Goal: Information Seeking & Learning: Learn about a topic

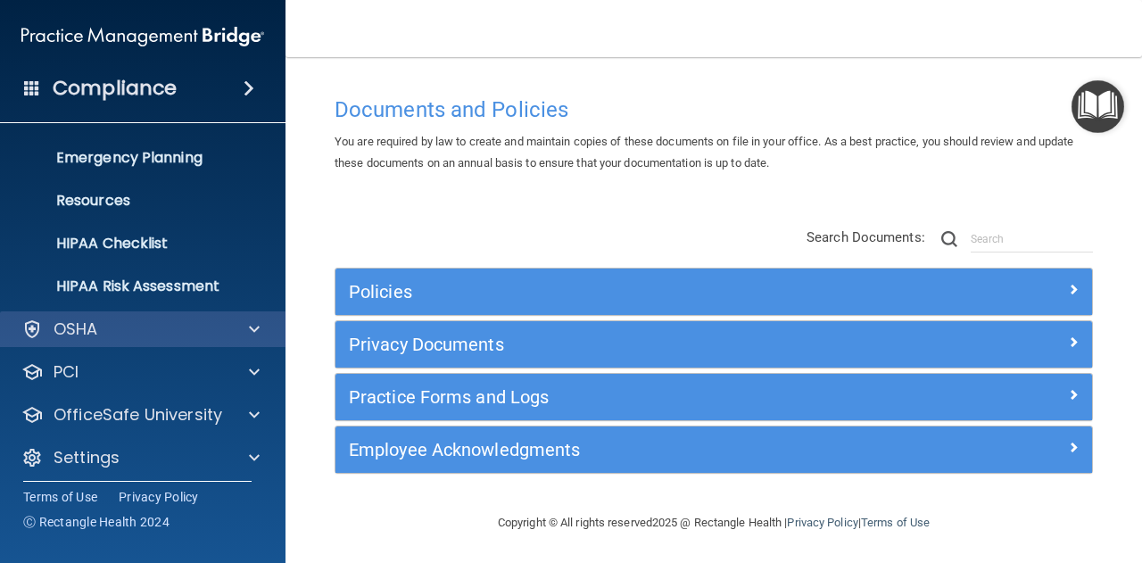
scroll to position [177, 0]
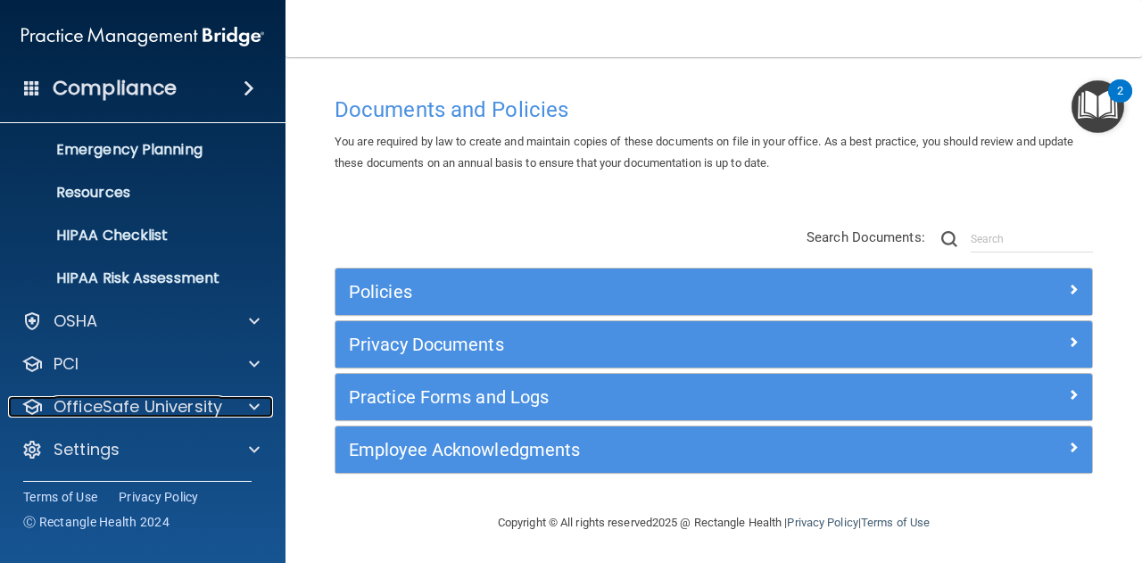
drag, startPoint x: 146, startPoint y: 408, endPoint x: 149, endPoint y: 425, distance: 17.2
click at [146, 408] on p "OfficeSafe University" at bounding box center [138, 406] width 169 height 21
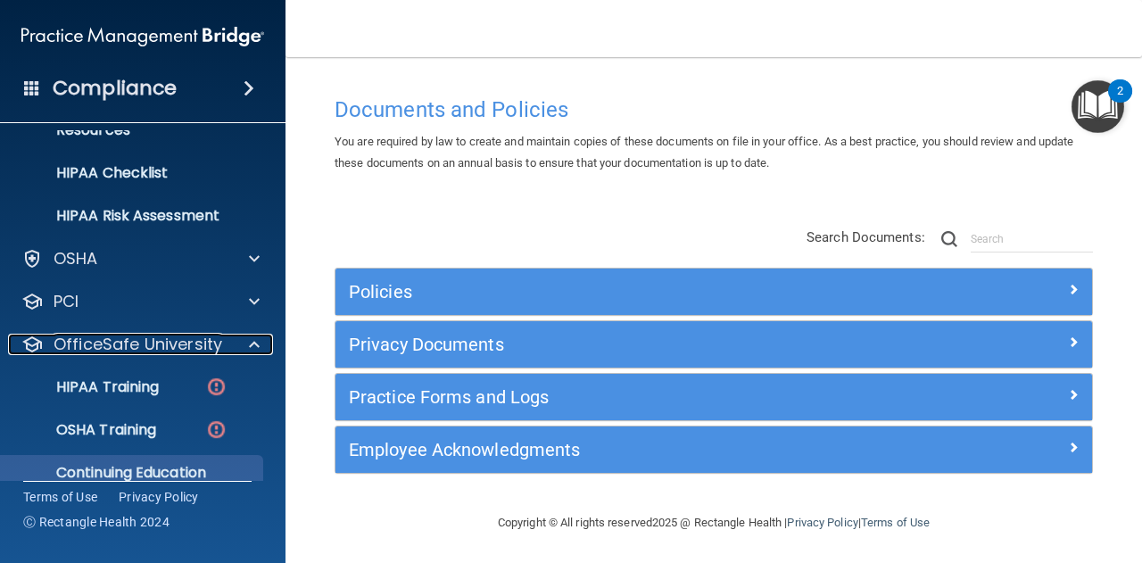
scroll to position [305, 0]
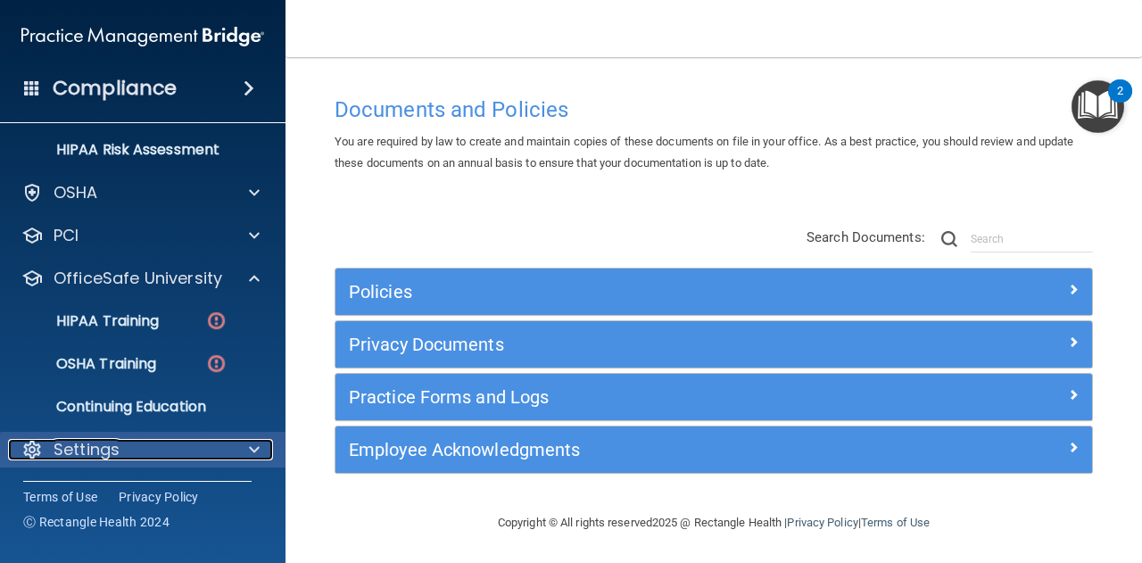
click at [116, 439] on p "Settings" at bounding box center [87, 449] width 66 height 21
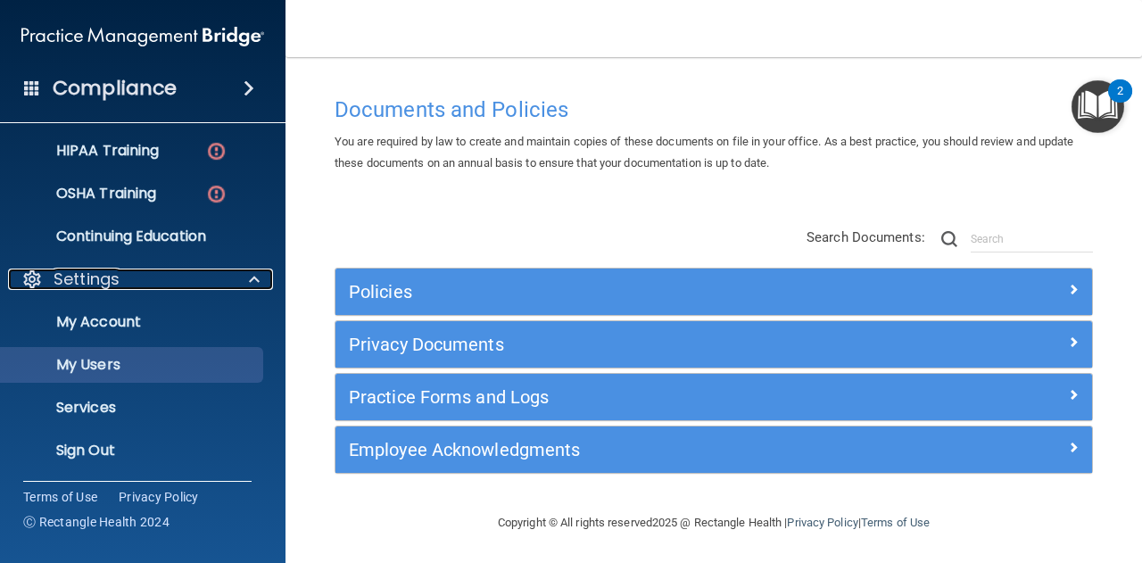
scroll to position [477, 0]
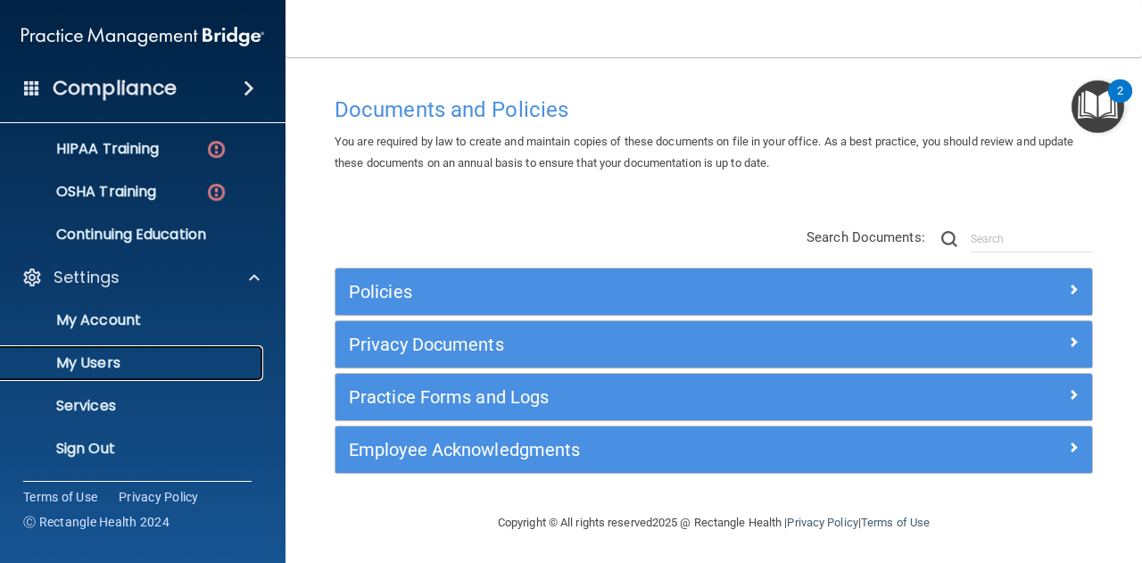
click at [106, 356] on p "My Users" at bounding box center [134, 363] width 244 height 18
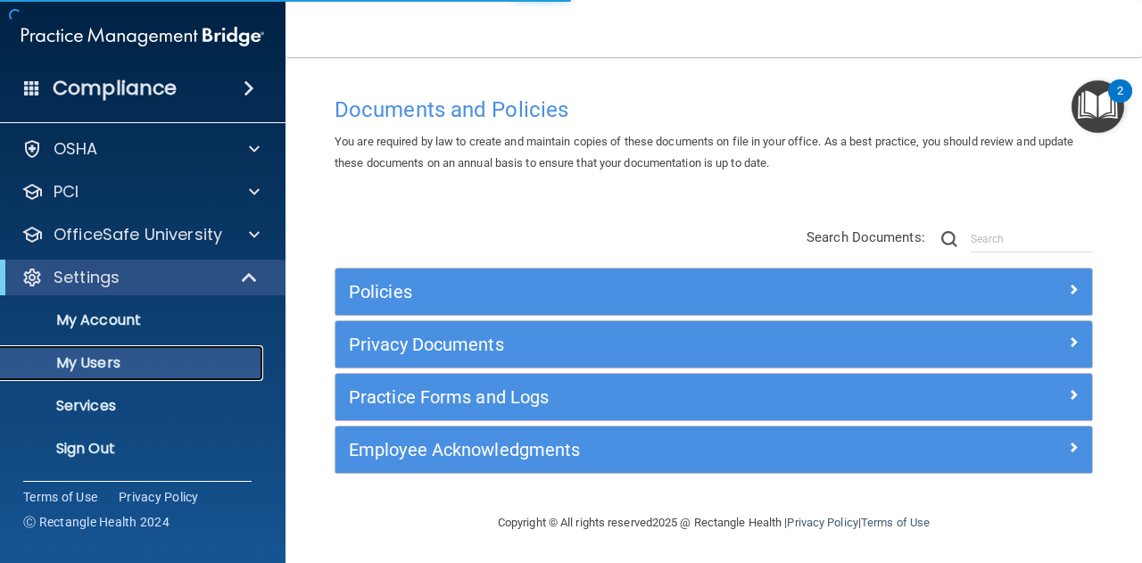
scroll to position [48, 0]
select select "20"
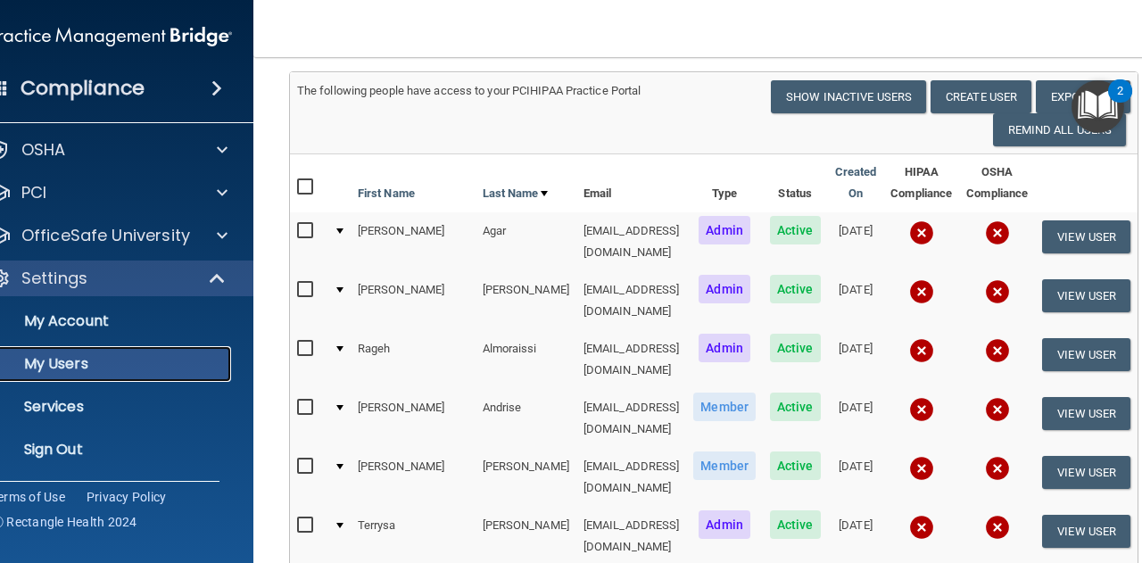
scroll to position [182, 0]
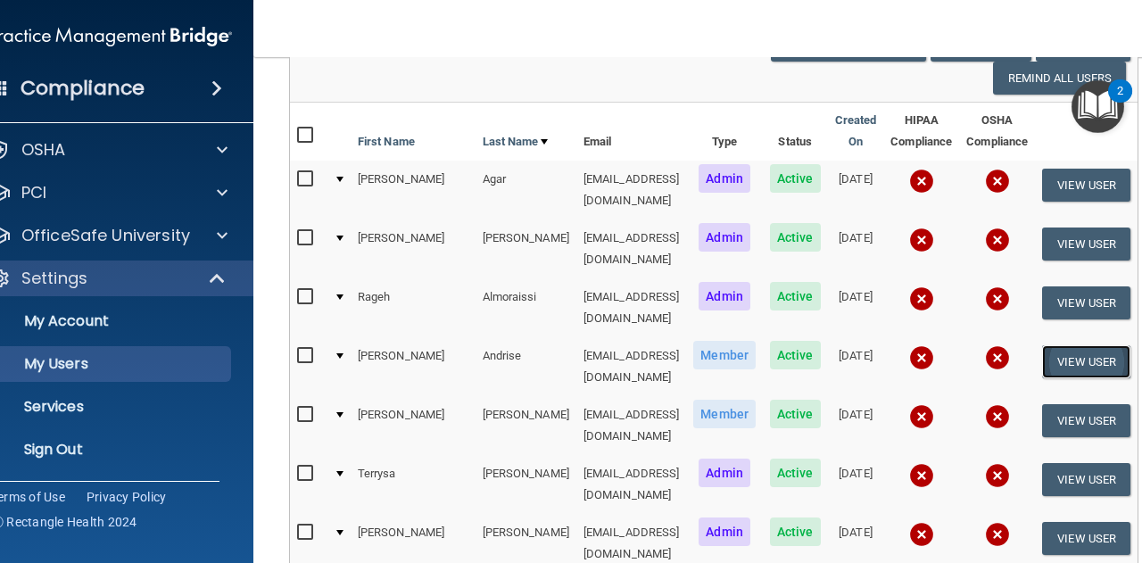
click at [1094, 345] on button "View User" at bounding box center [1086, 361] width 88 height 33
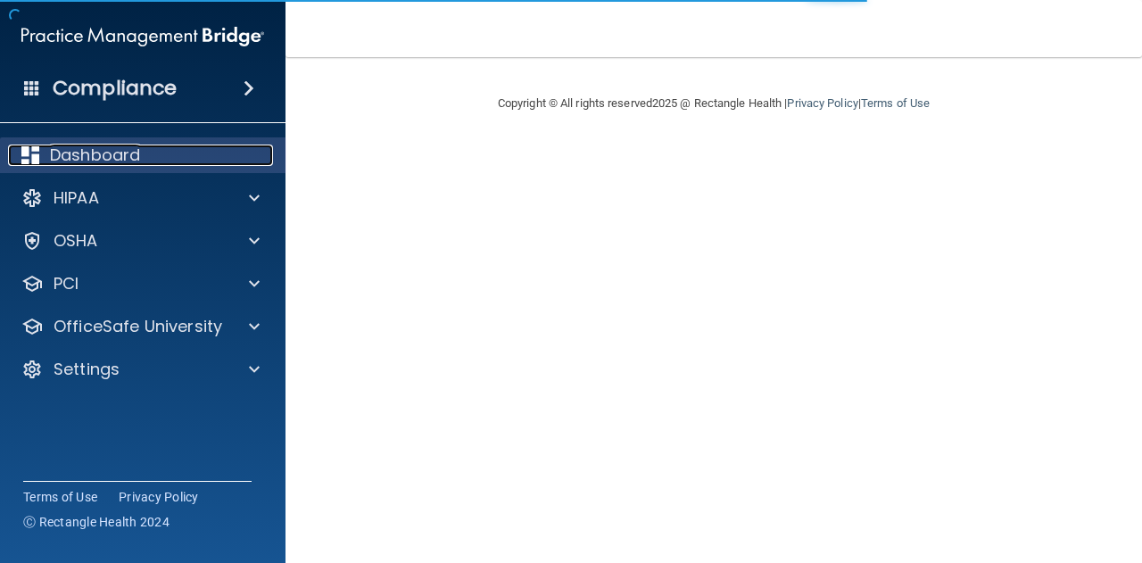
click at [90, 153] on p "Dashboard" at bounding box center [95, 155] width 90 height 21
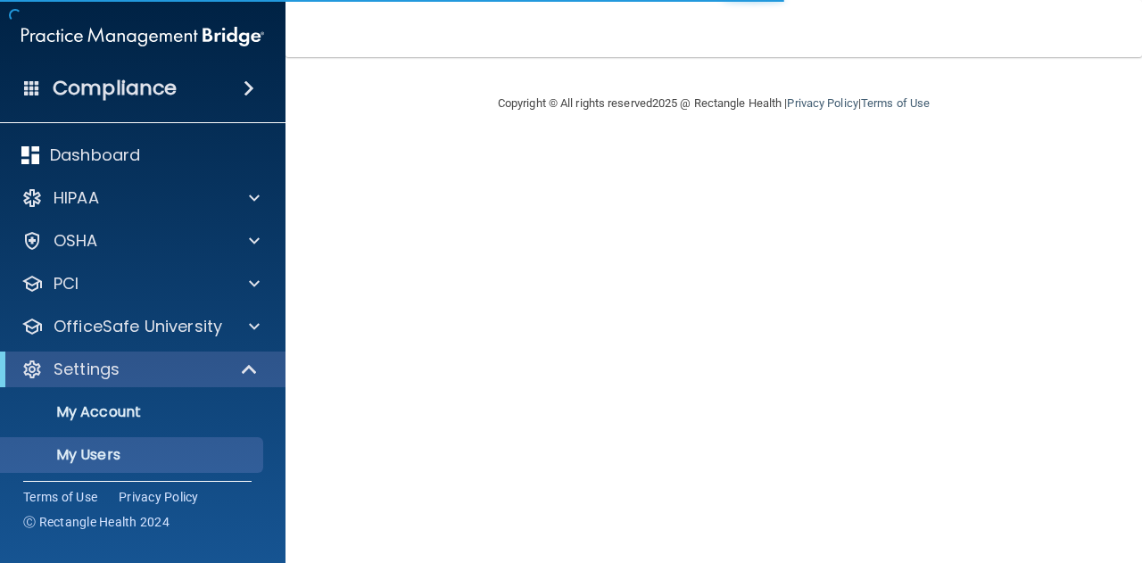
select select "20"
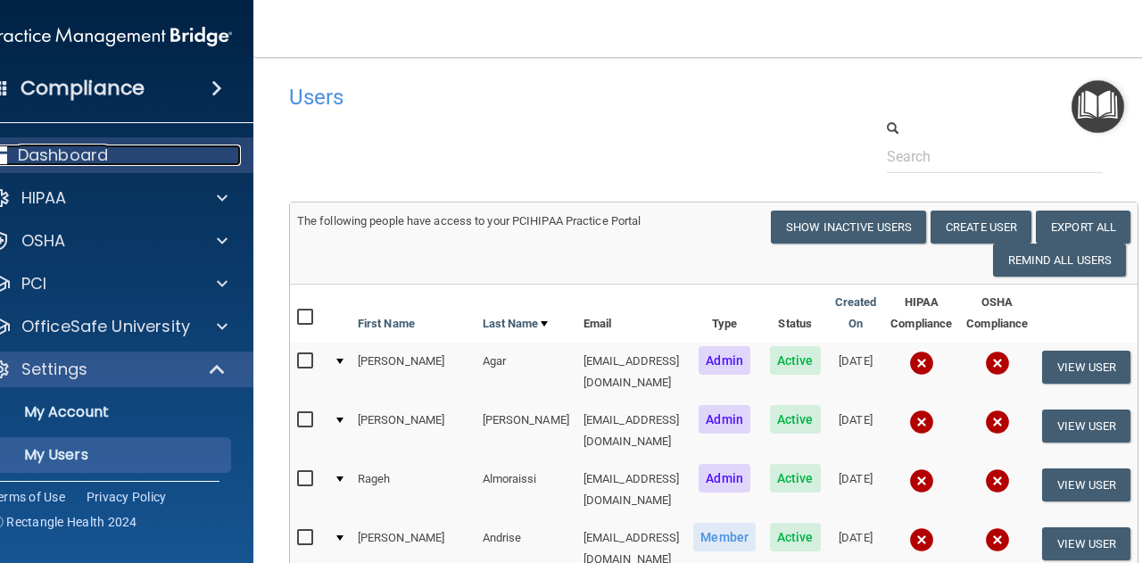
click at [84, 158] on div "Dashboard" at bounding box center [86, 155] width 221 height 21
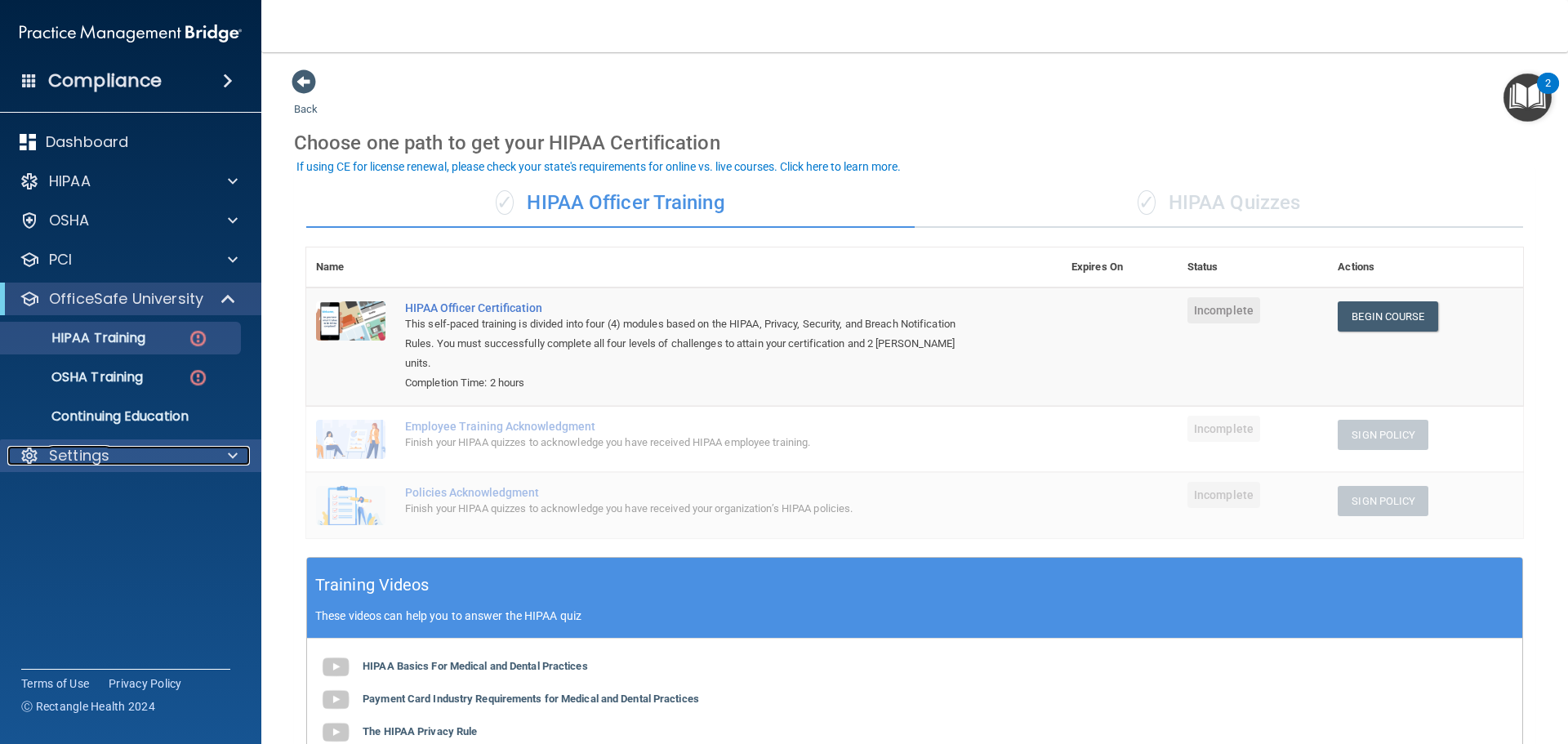
click at [103, 452] on p "Settings" at bounding box center [80, 455] width 60 height 19
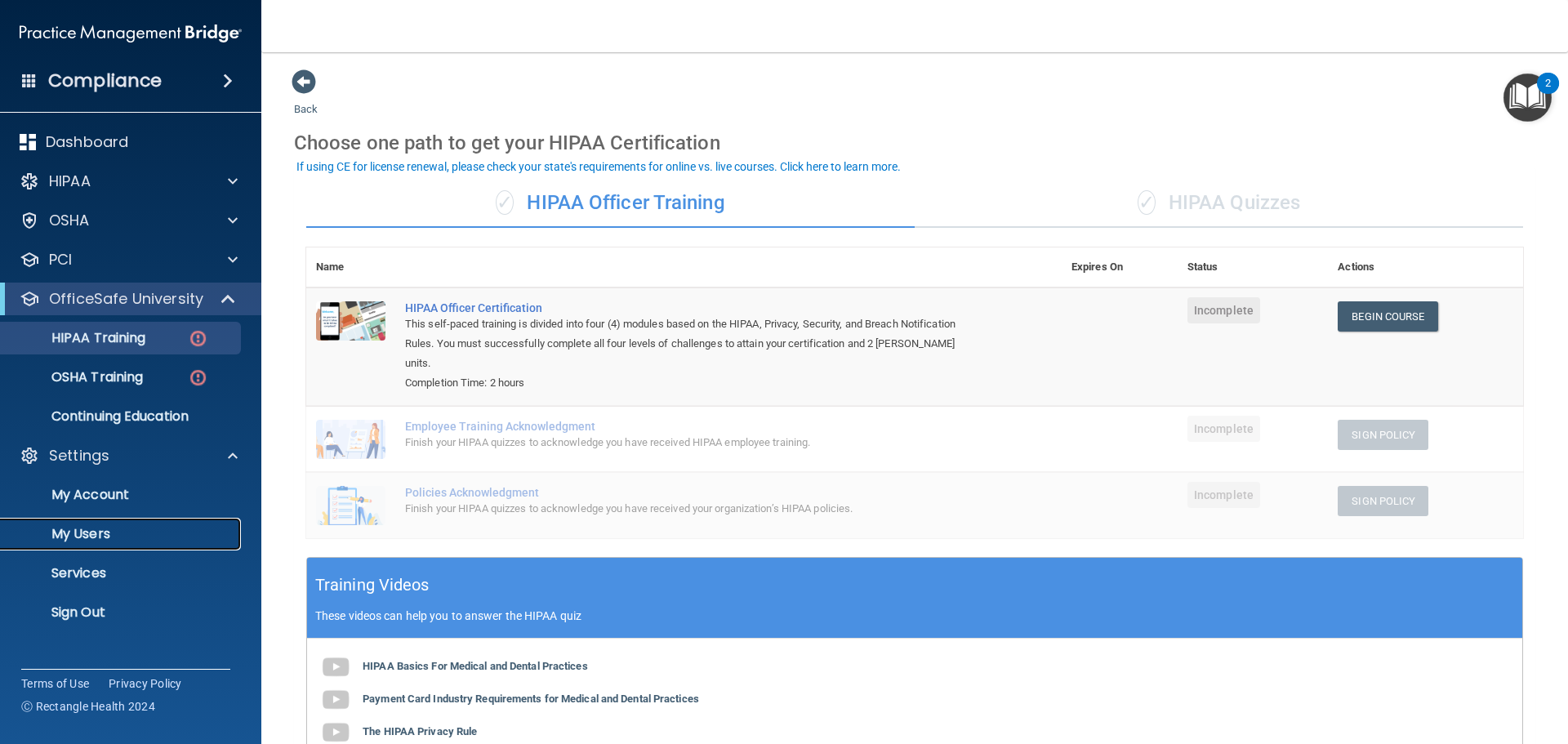
click at [68, 526] on p "My Users" at bounding box center [123, 534] width 223 height 16
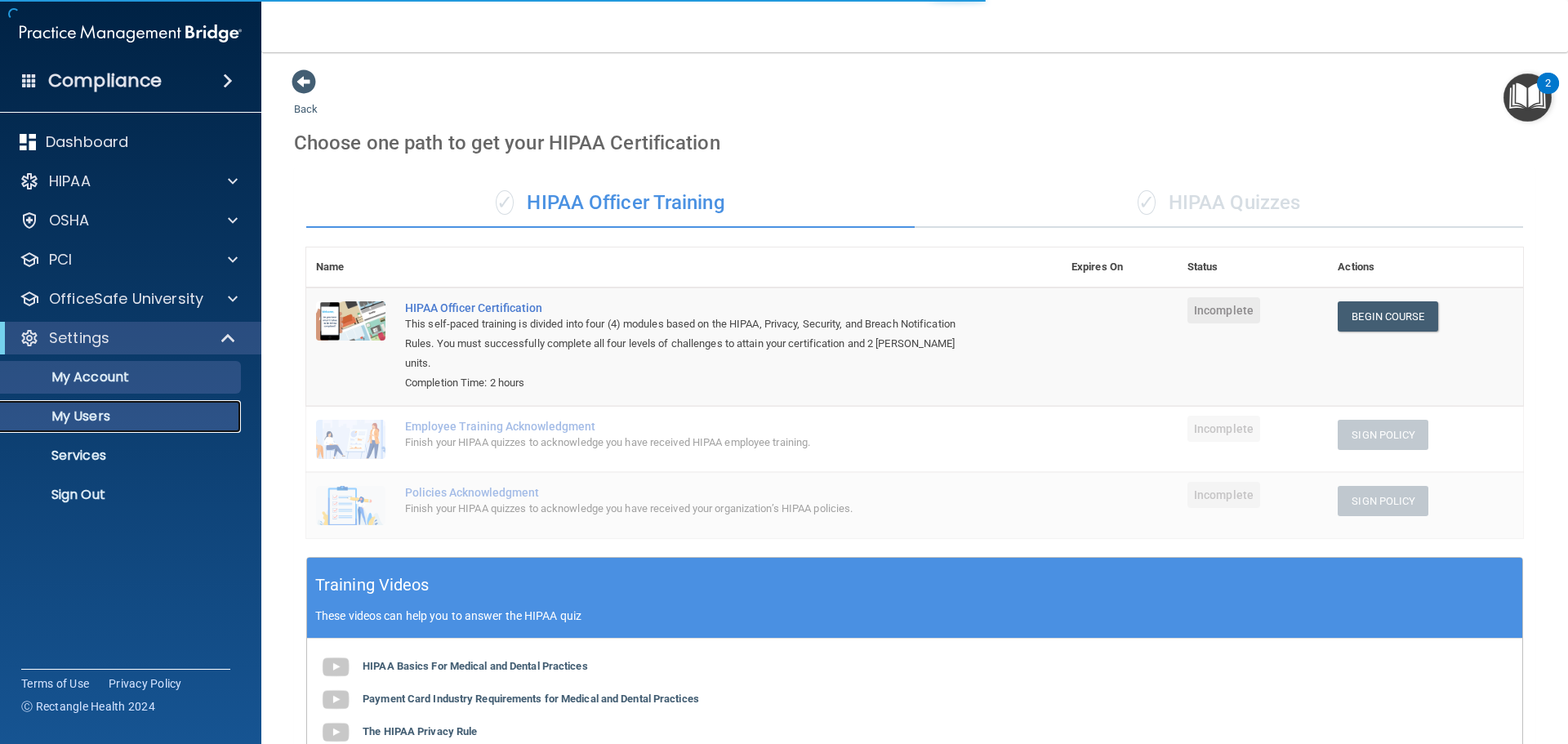
select select "20"
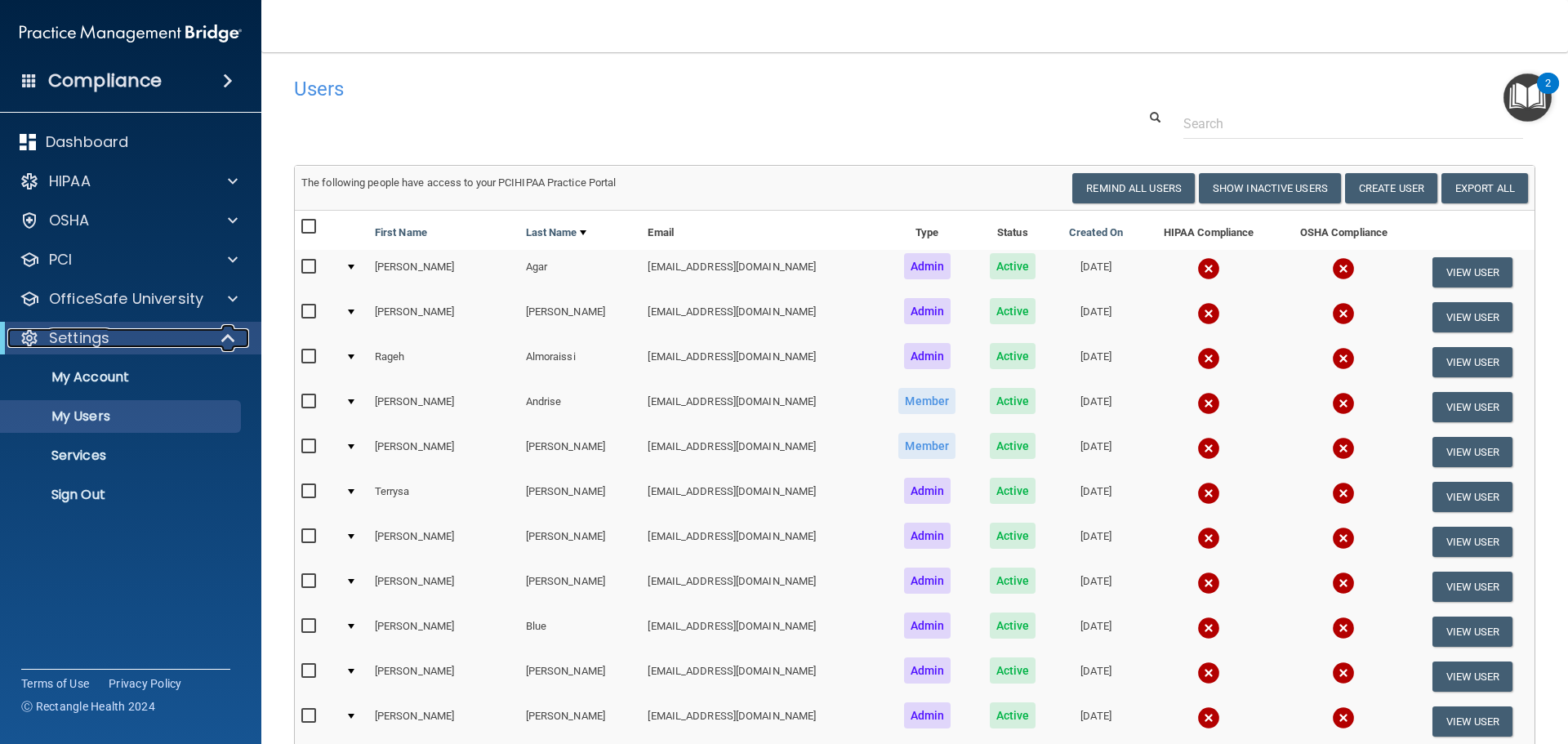
click at [97, 331] on p "Settings" at bounding box center [80, 338] width 60 height 19
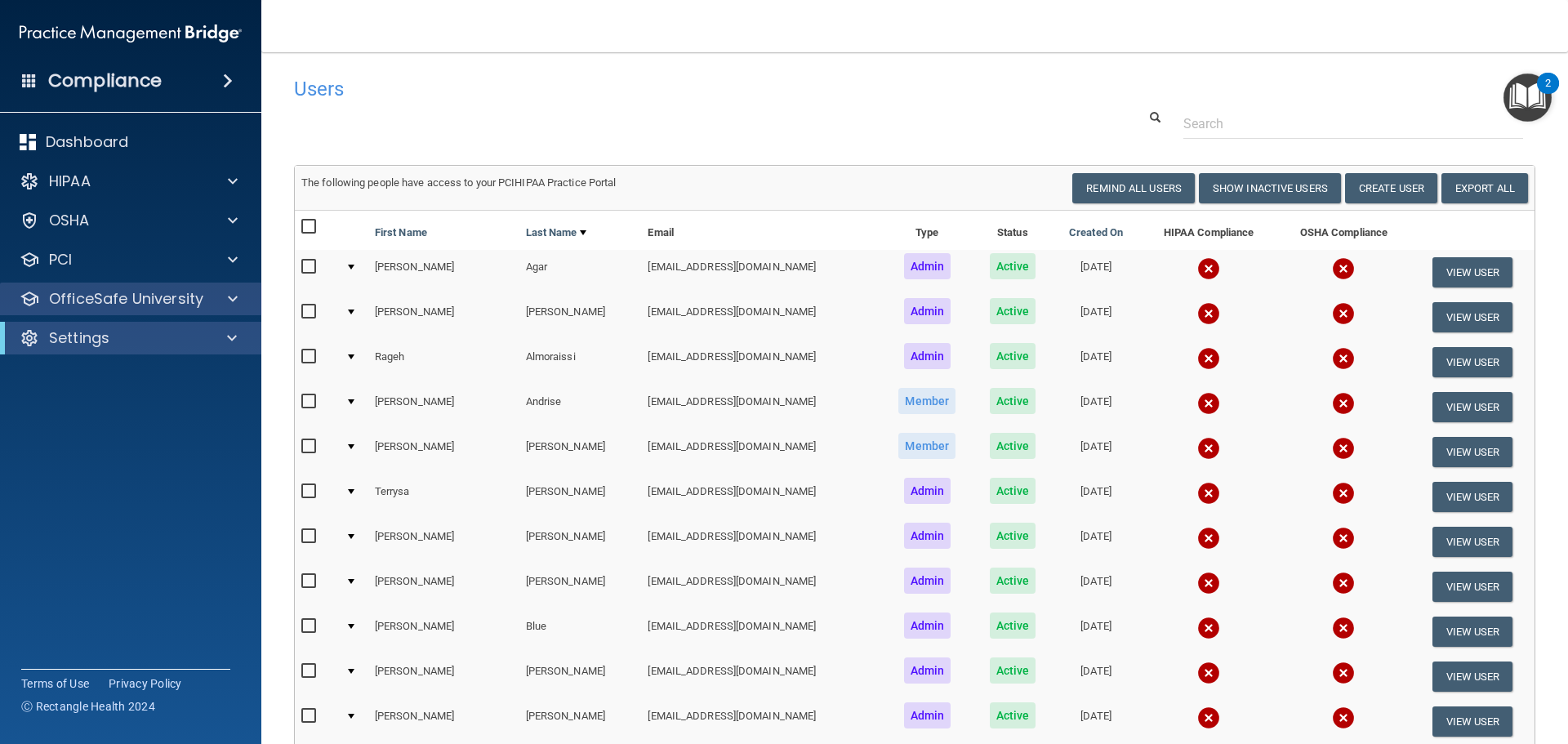
click at [117, 285] on div "OfficeSafe University" at bounding box center [131, 299] width 262 height 33
click at [207, 306] on div "OfficeSafe University" at bounding box center [108, 298] width 202 height 19
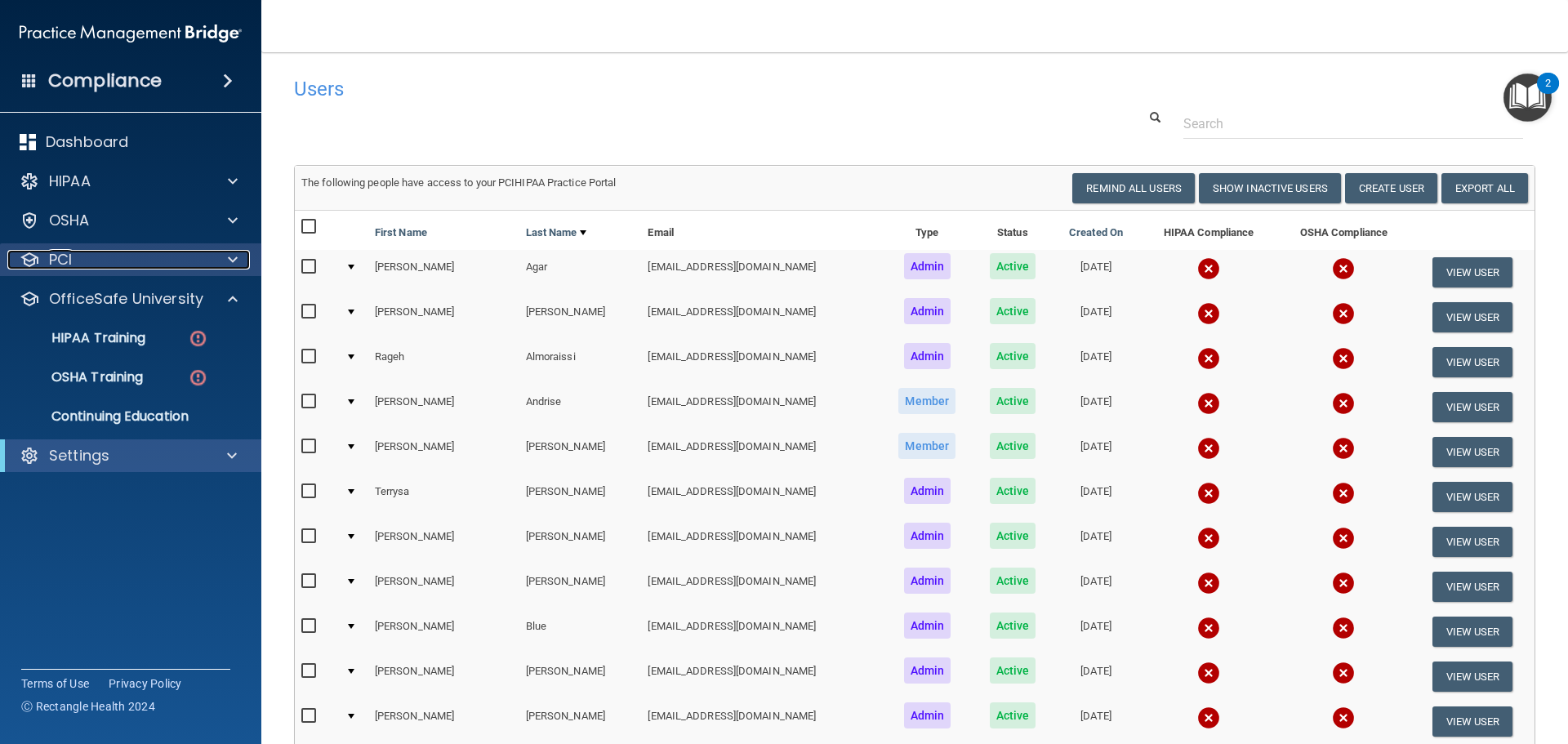
click at [103, 255] on div "PCI" at bounding box center [108, 259] width 202 height 19
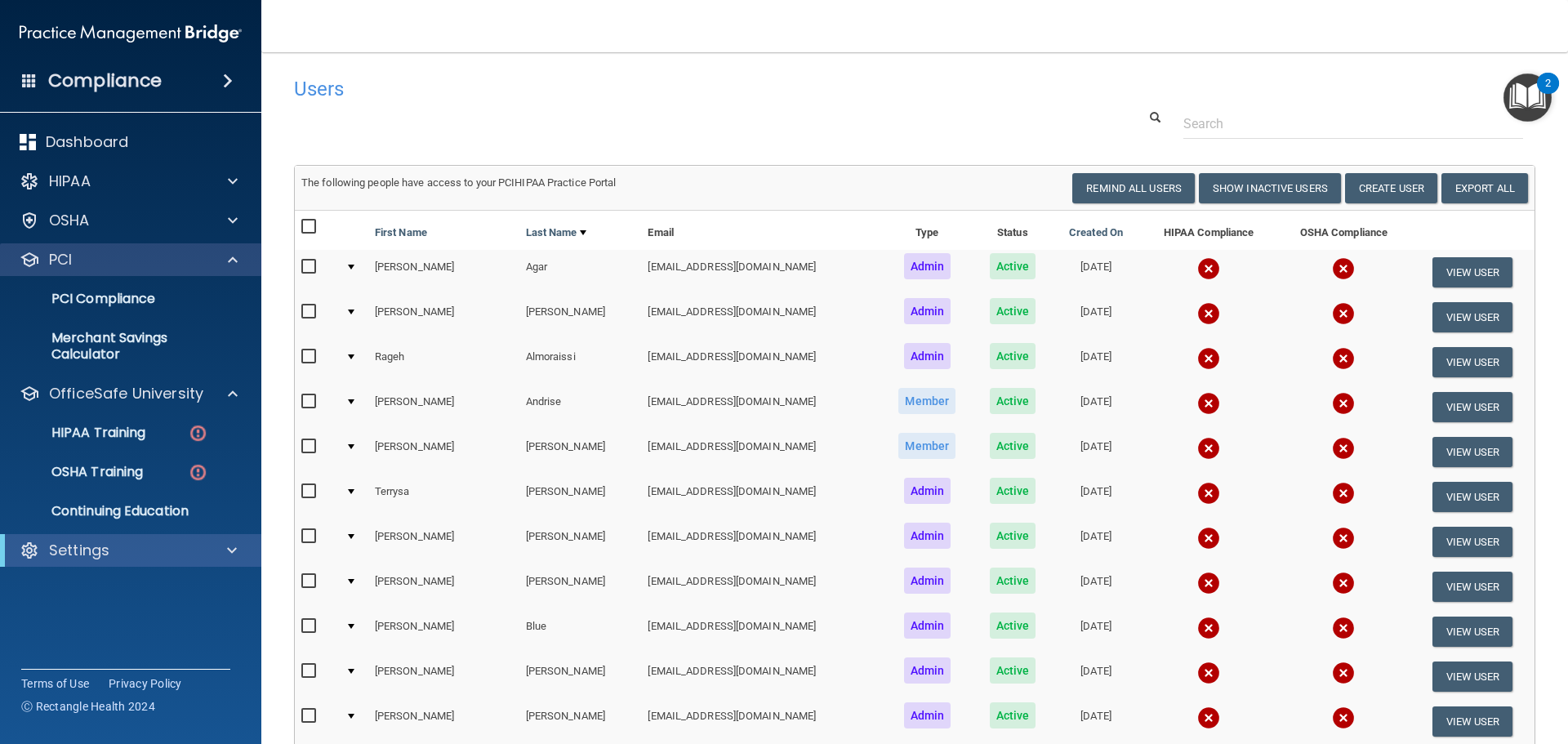
click at [87, 247] on div "PCI" at bounding box center [131, 260] width 262 height 33
click at [240, 253] on div at bounding box center [230, 259] width 41 height 19
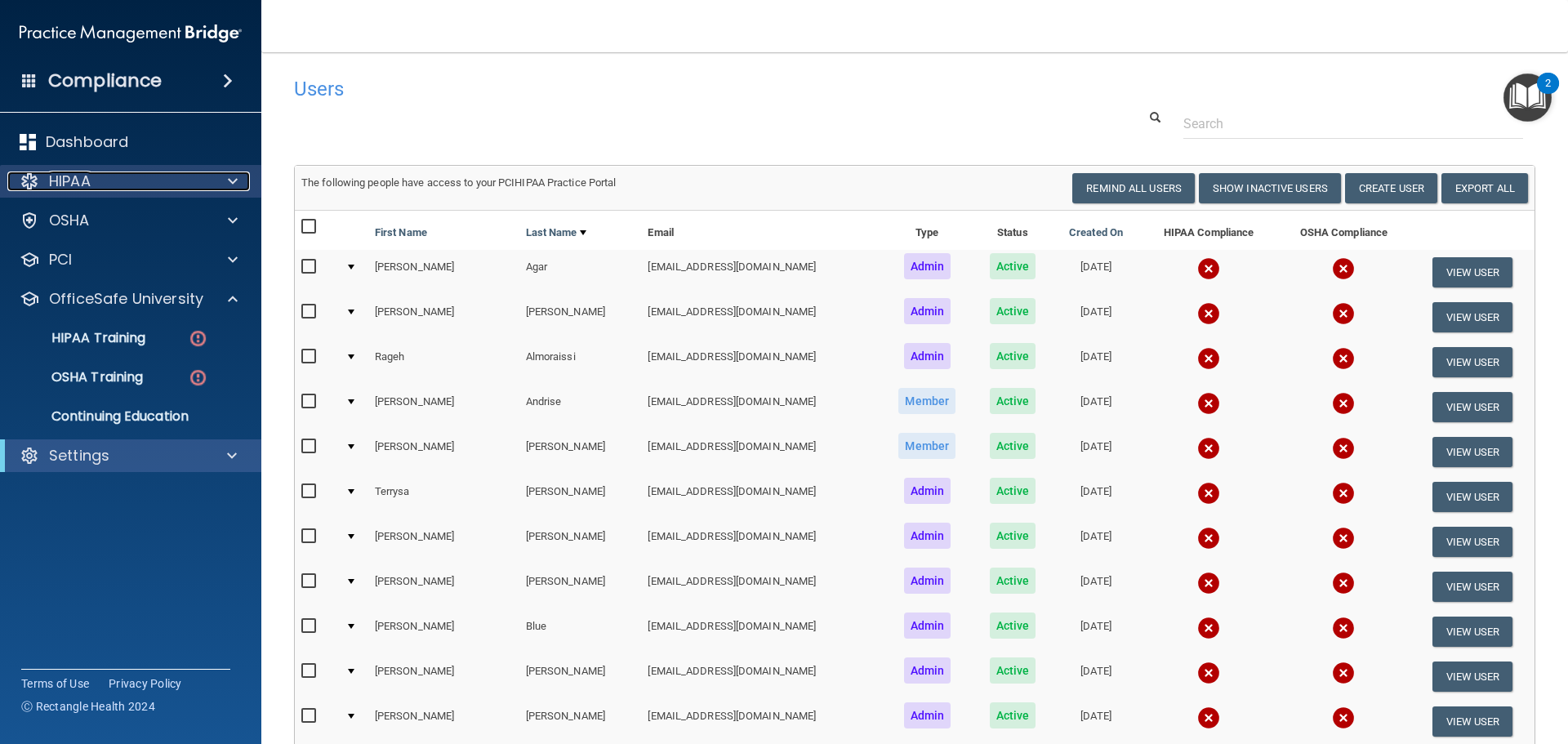
click at [127, 178] on div "HIPAA" at bounding box center [108, 180] width 202 height 19
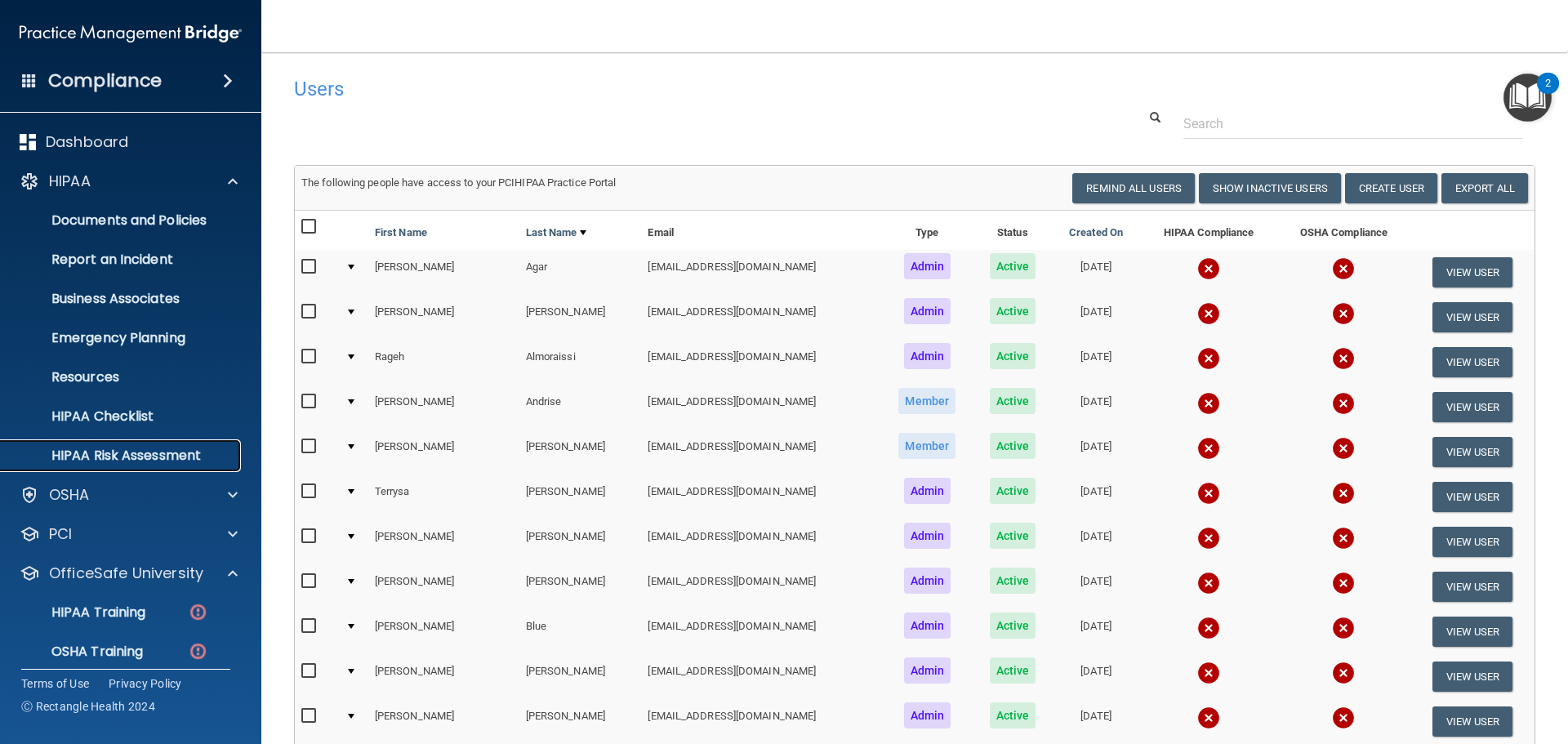
click at [108, 465] on link "HIPAA Risk Assessment" at bounding box center [112, 456] width 257 height 33
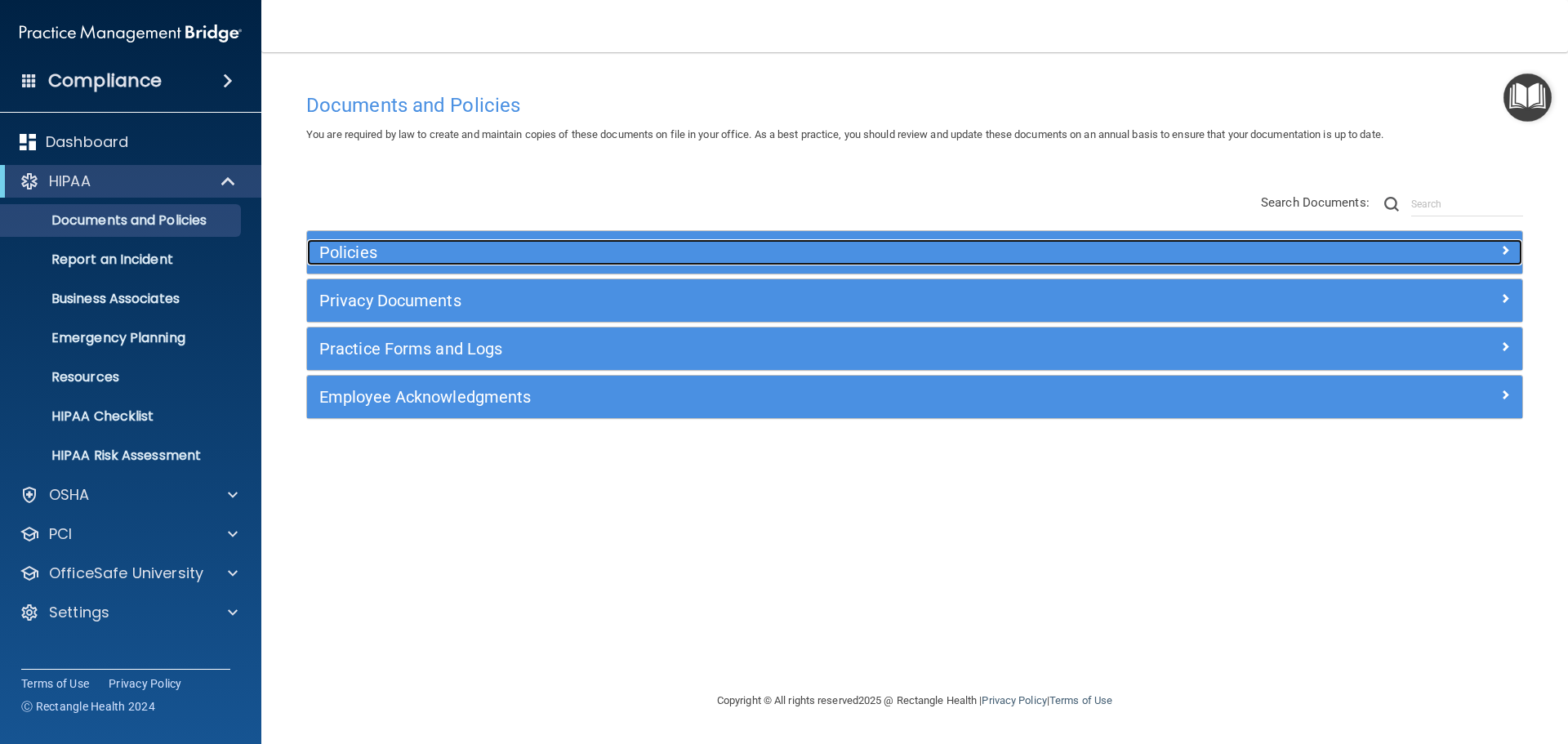
click at [337, 252] on h5 "Policies" at bounding box center [762, 253] width 887 height 18
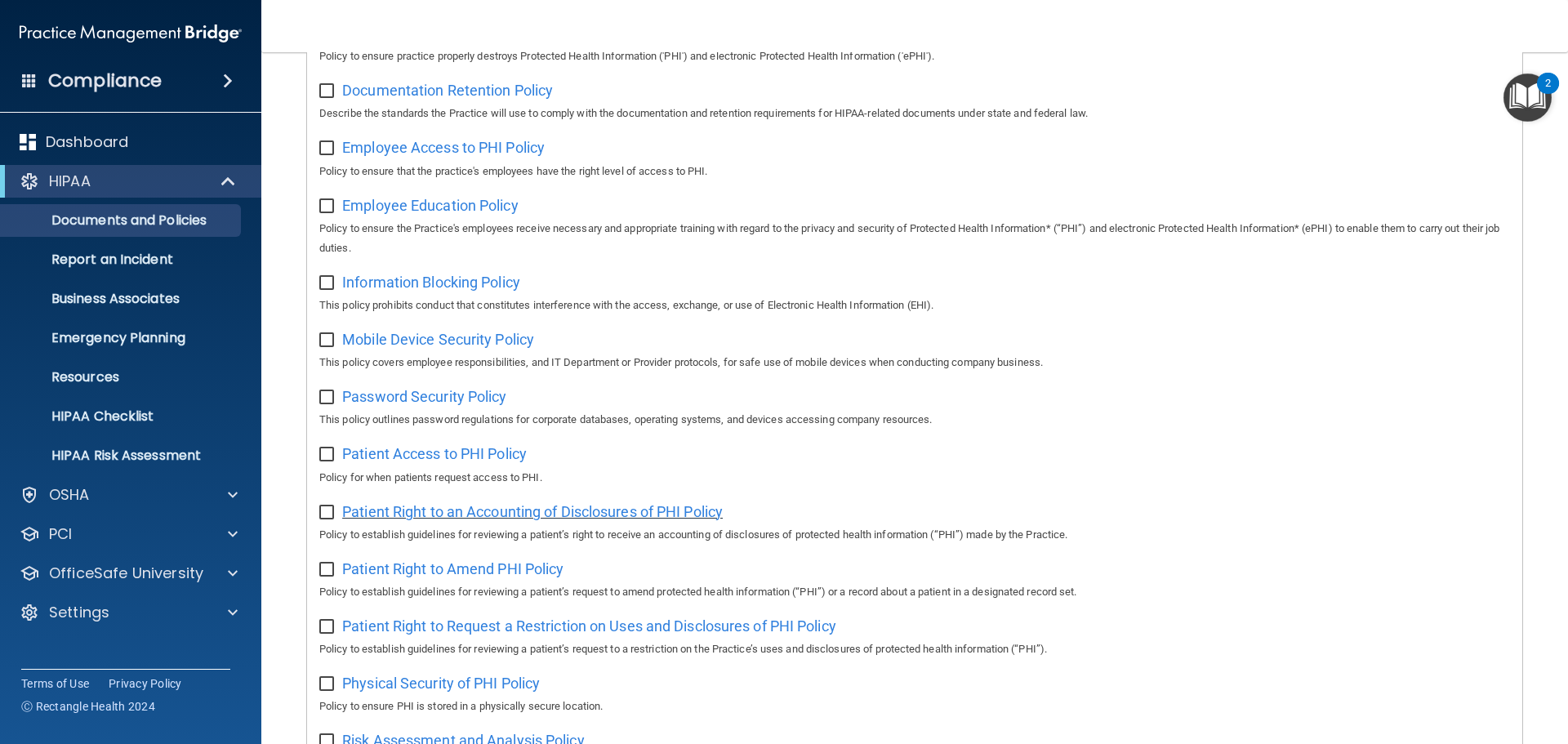
scroll to position [490, 0]
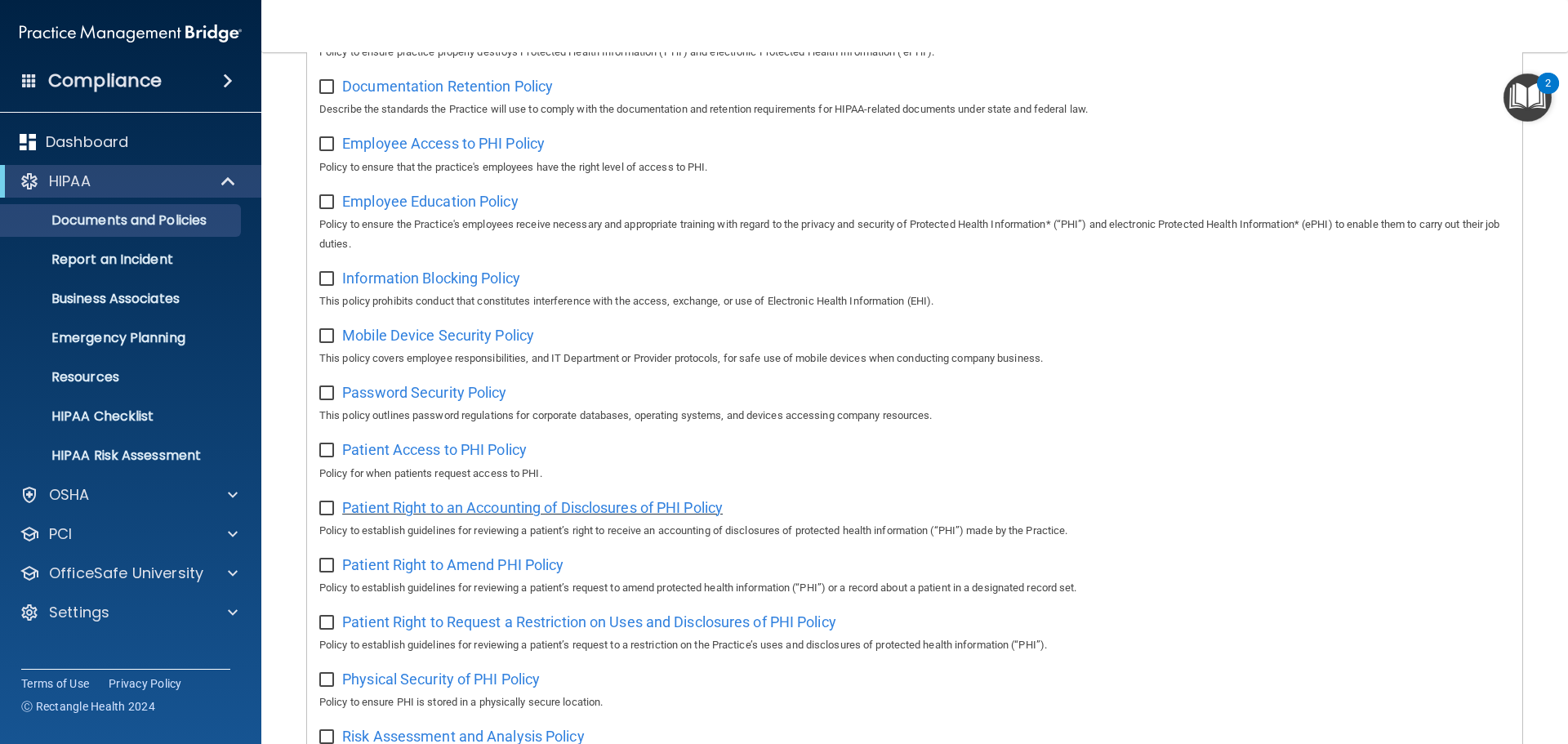
click at [384, 510] on span "Patient Right to an Accounting of Disclosures of PHI Policy" at bounding box center [533, 507] width 381 height 17
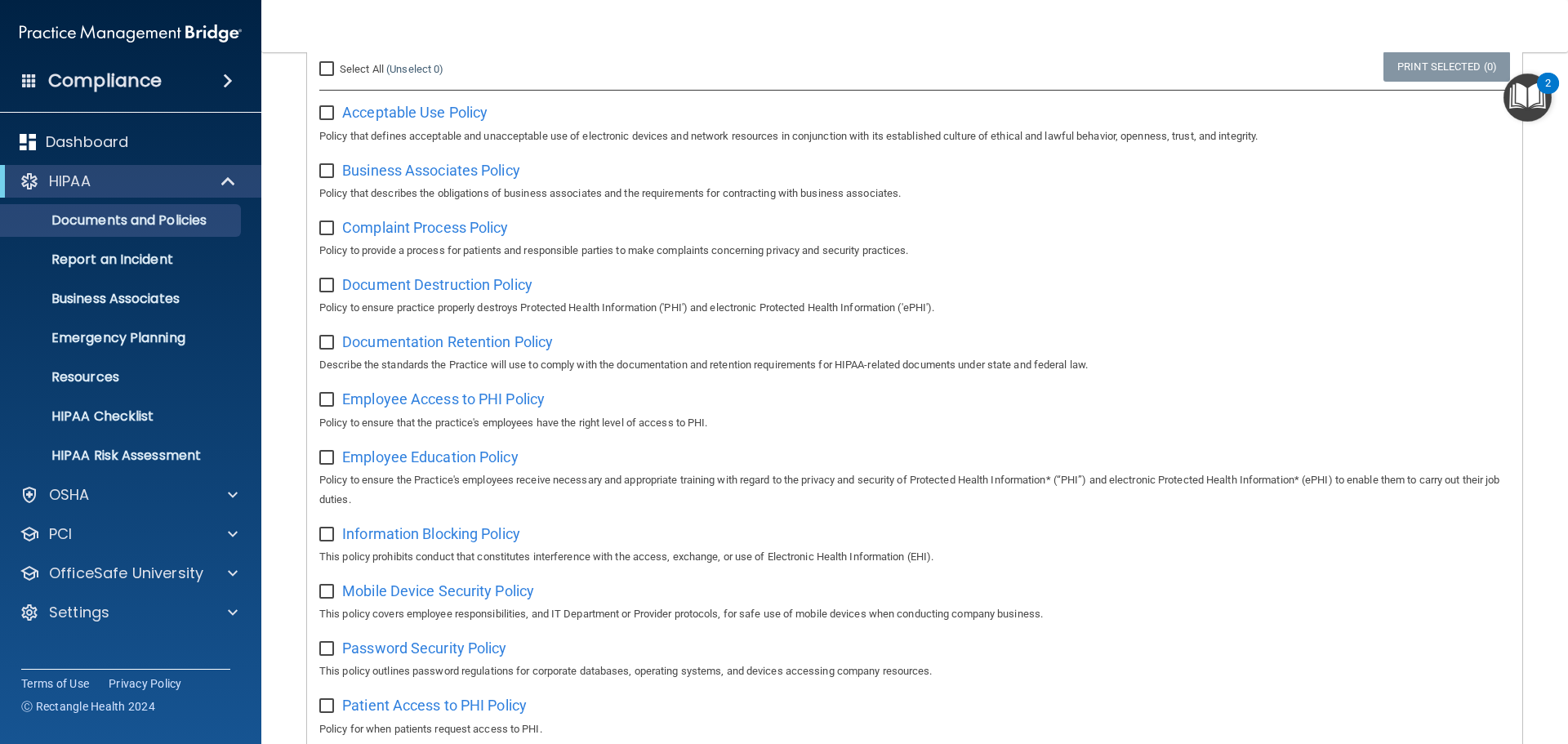
scroll to position [112, 0]
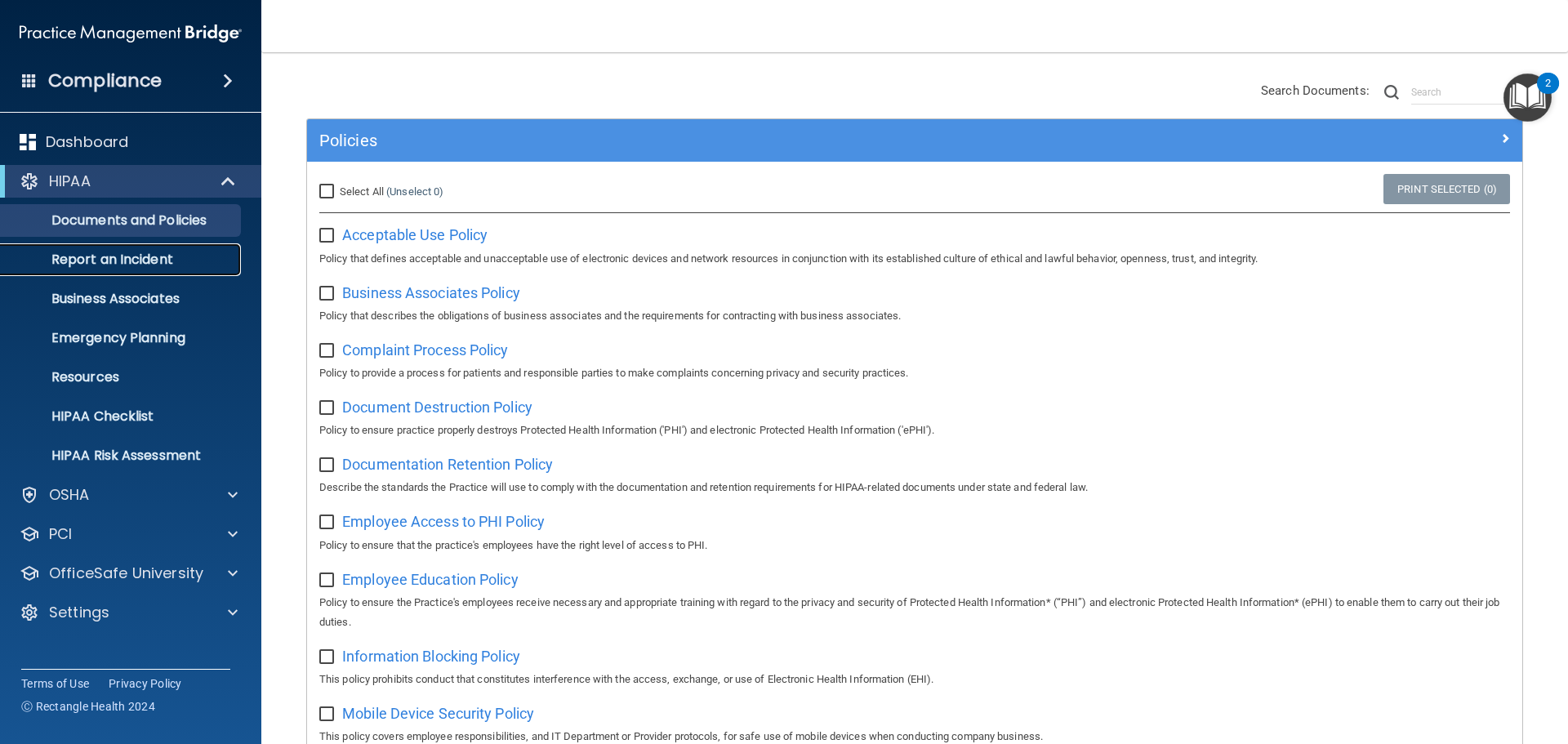
click at [118, 252] on p "Report an Incident" at bounding box center [123, 260] width 223 height 16
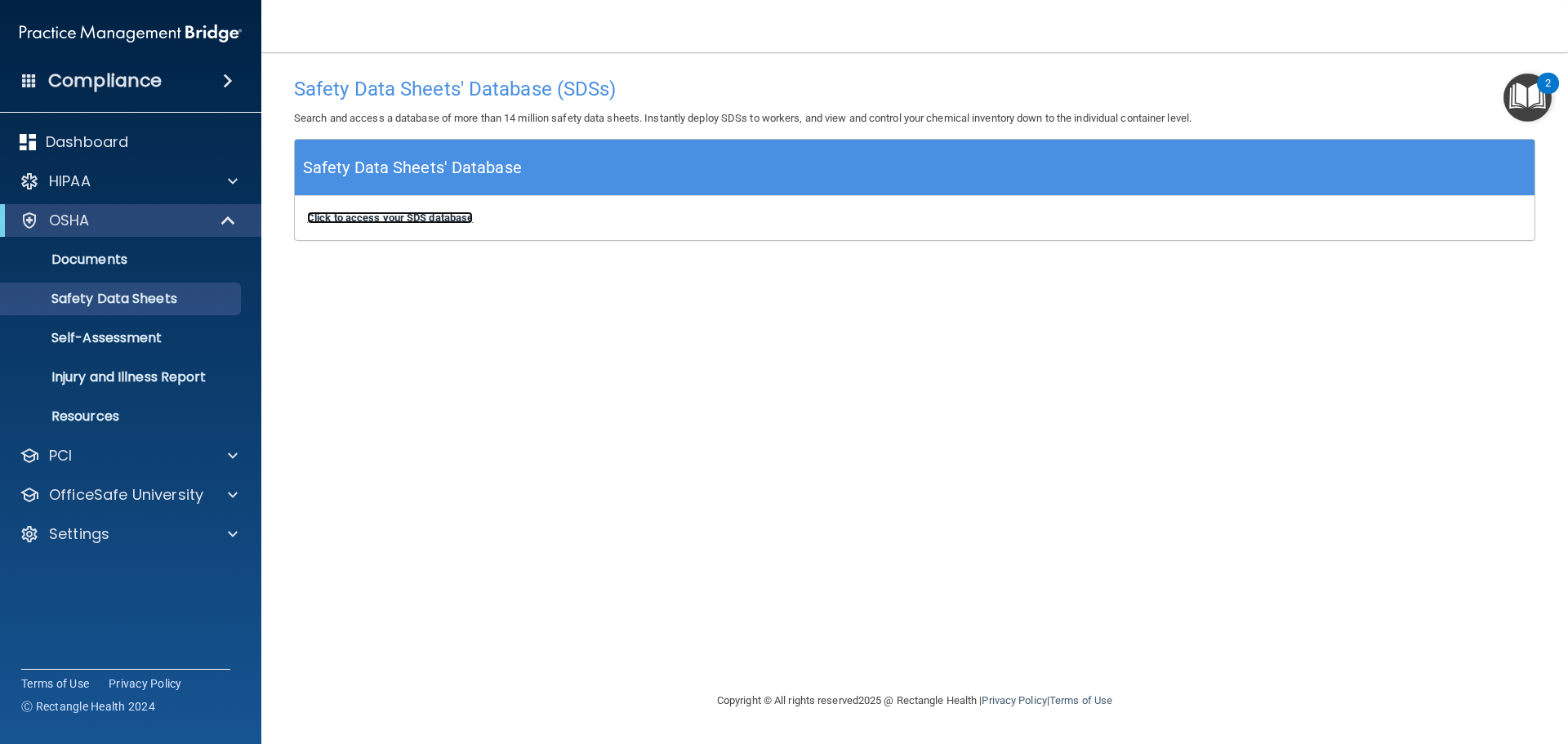
click at [469, 219] on b "Click to access your SDS database" at bounding box center [390, 217] width 166 height 12
click at [524, 348] on div "Safety Data Sheets' Database (SDSs) Search and access a database of more than 1…" at bounding box center [914, 372] width 1241 height 606
drag, startPoint x: 720, startPoint y: 431, endPoint x: 720, endPoint y: 412, distance: 19.0
click at [720, 431] on div "Safety Data Sheets' Database (SDSs) Search and access a database of more than 1…" at bounding box center [914, 372] width 1241 height 606
click at [108, 217] on div "OSHA" at bounding box center [108, 220] width 201 height 19
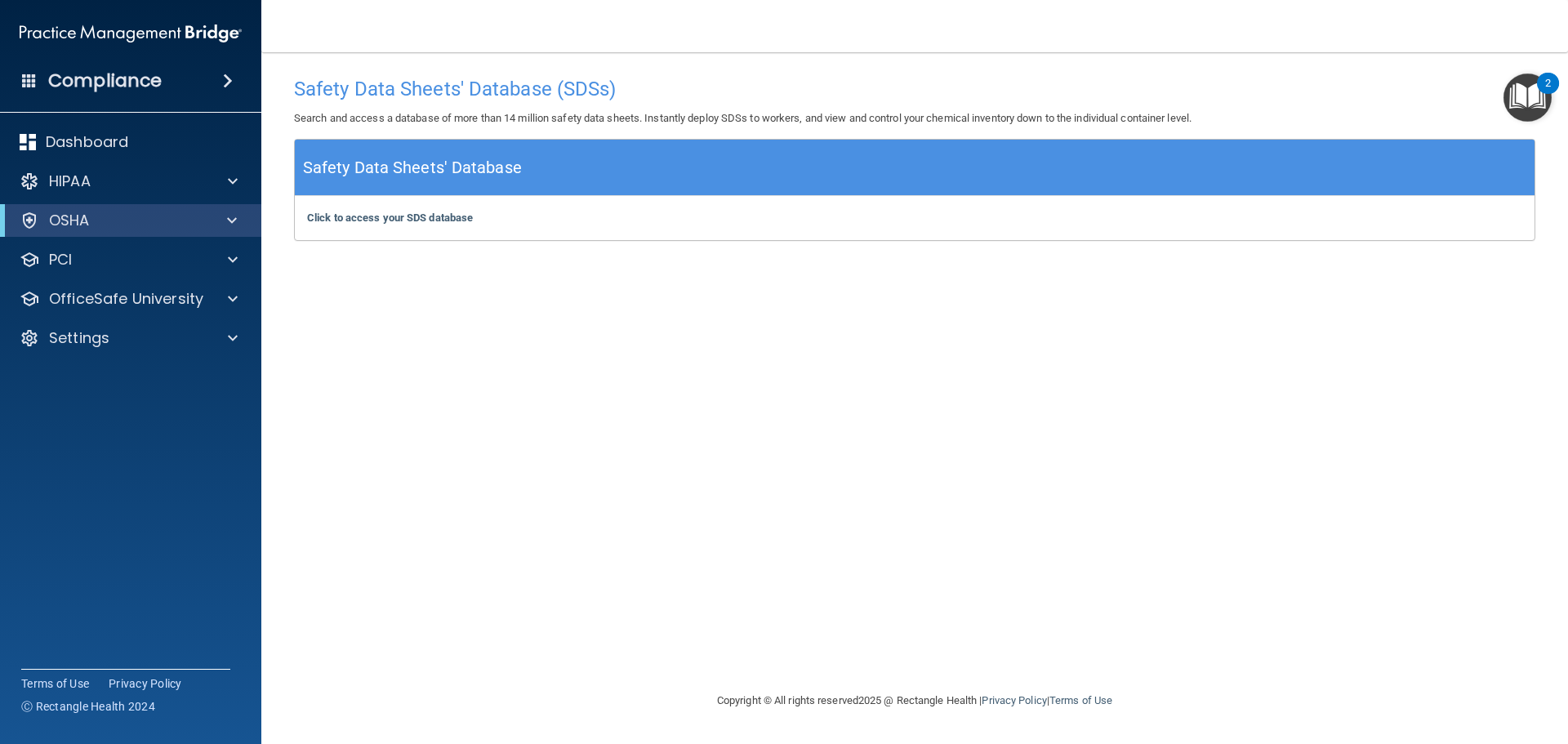
click at [779, 510] on div "Safety Data Sheets' Database (SDSs) Search and access a database of more than 1…" at bounding box center [914, 372] width 1241 height 606
click at [120, 133] on p "Dashboard" at bounding box center [87, 142] width 82 height 19
